Goal: Contribute content: Add original content to the website for others to see

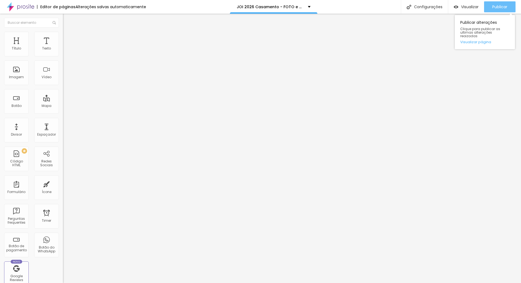
click at [498, 7] on span "Publicar" at bounding box center [499, 7] width 15 height 4
click at [505, 8] on span "Publicar" at bounding box center [499, 7] width 15 height 4
